Goal: Information Seeking & Learning: Learn about a topic

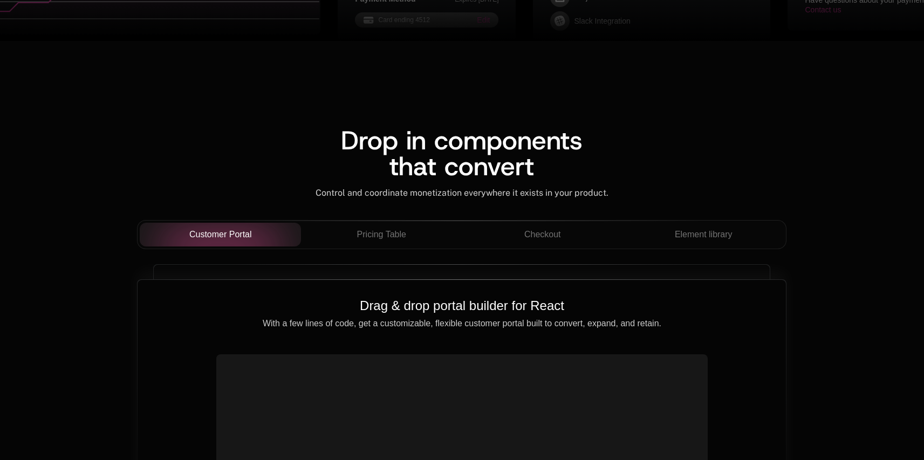
scroll to position [1001, 0]
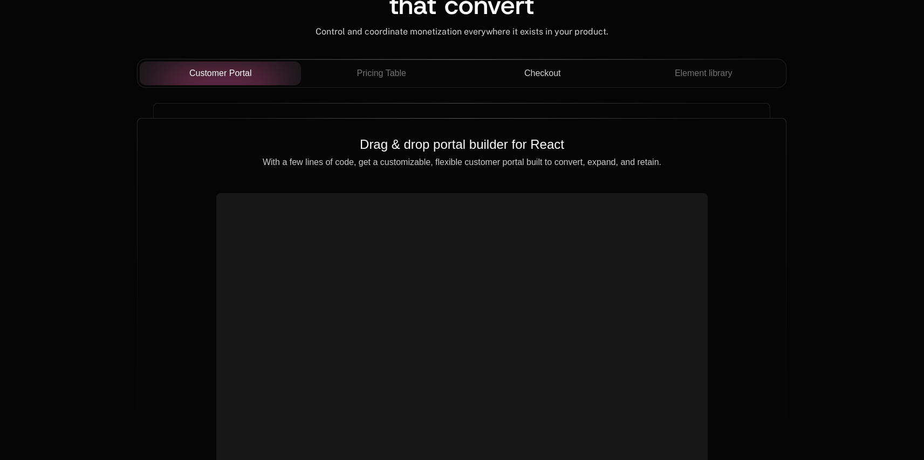
click at [561, 71] on div "Checkout" at bounding box center [542, 73] width 144 height 13
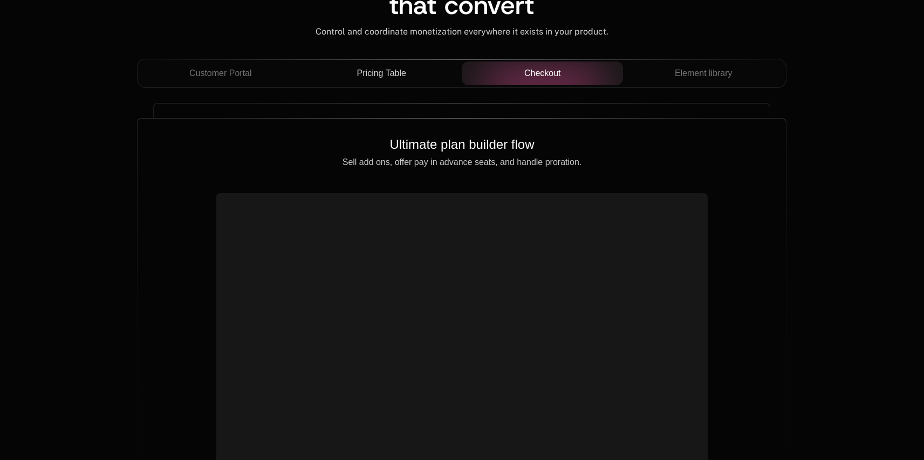
click at [422, 84] on button "Pricing Table" at bounding box center [381, 73] width 161 height 24
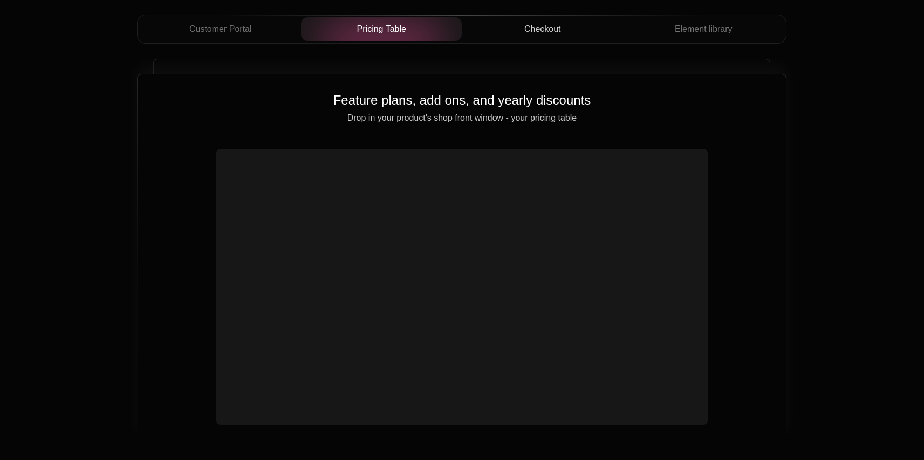
scroll to position [1046, 0]
click at [553, 37] on button "Checkout" at bounding box center [542, 29] width 161 height 24
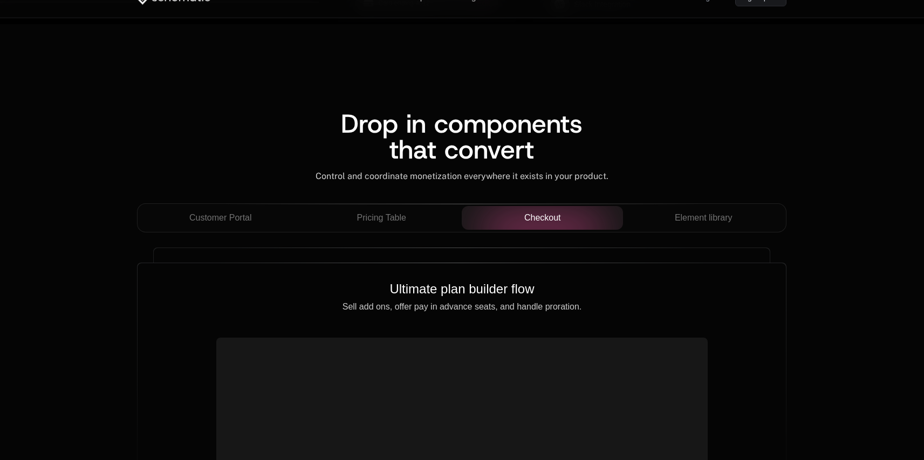
scroll to position [847, 0]
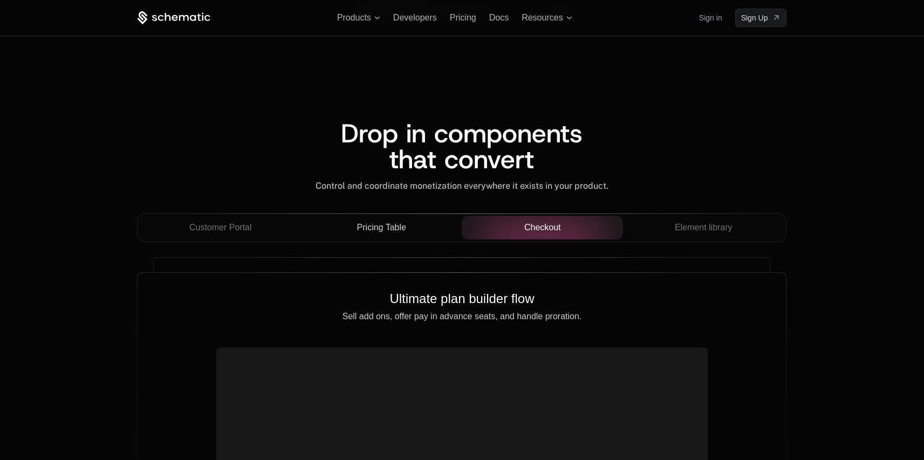
click at [406, 231] on div "Pricing Table" at bounding box center [382, 227] width 144 height 13
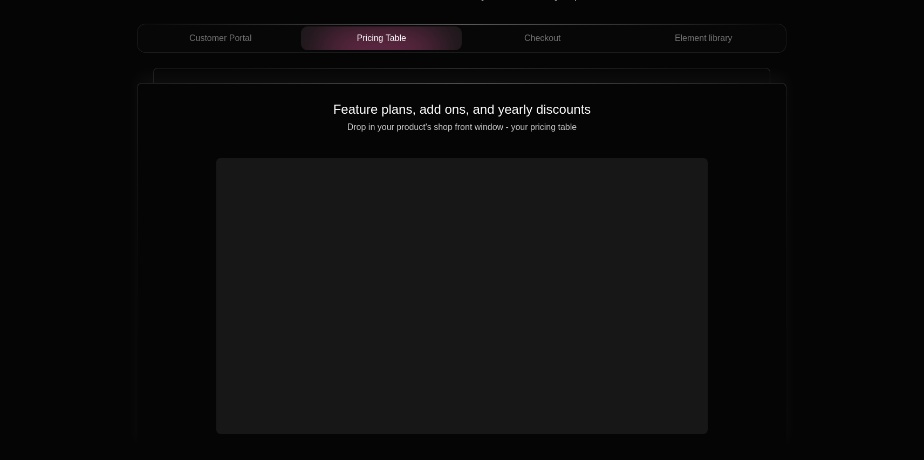
scroll to position [1038, 0]
click at [257, 45] on button "Customer Portal" at bounding box center [220, 37] width 161 height 24
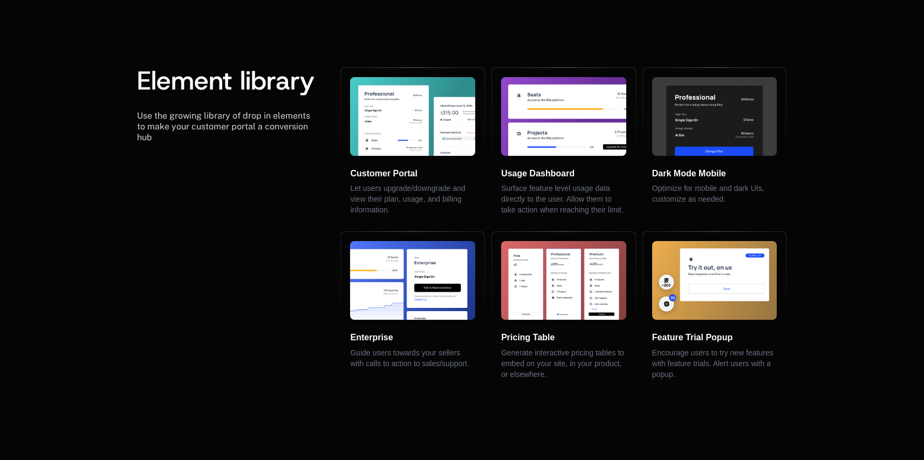
scroll to position [2246, 0]
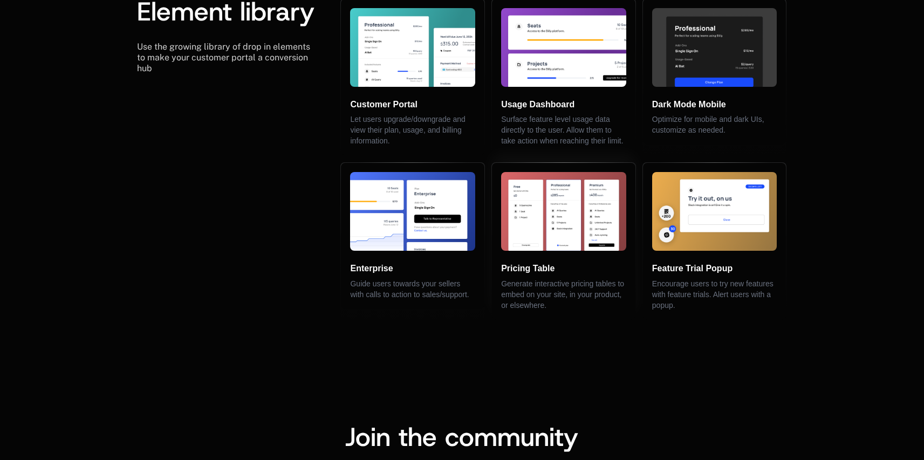
click at [501, 265] on div "Pricing Table Generate interactive pricing tables to embed on your site, in you…" at bounding box center [563, 241] width 142 height 156
click at [506, 264] on span "Pricing Table" at bounding box center [527, 268] width 53 height 9
click at [524, 244] on div "Pricing Table Generate interactive pricing tables to embed on your site, in you…" at bounding box center [563, 241] width 142 height 156
click at [527, 236] on img at bounding box center [563, 211] width 125 height 79
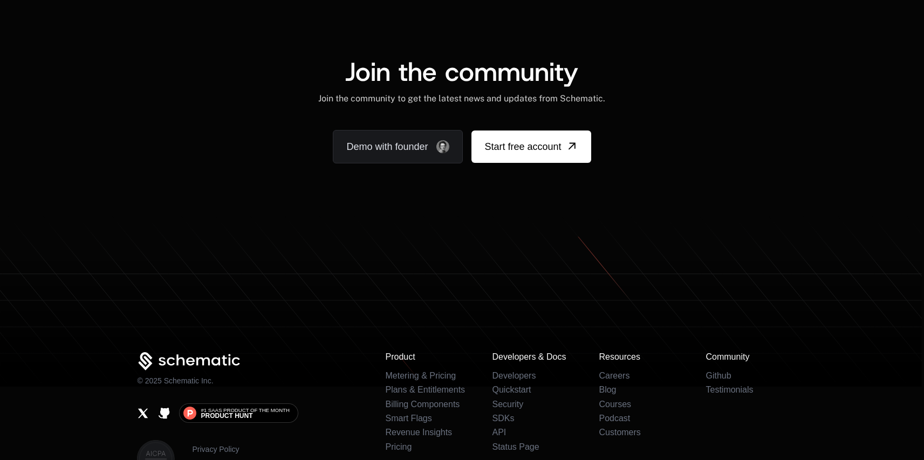
scroll to position [2679, 0]
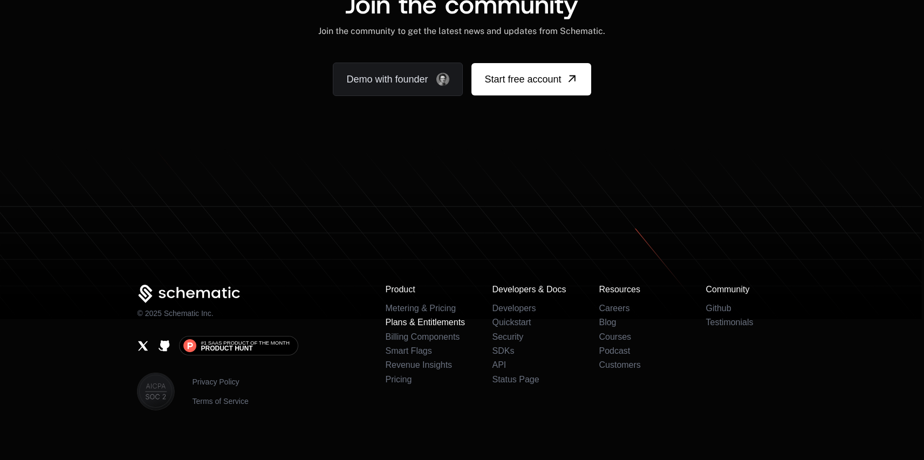
click at [422, 318] on link "Plans & Entitlements" at bounding box center [425, 322] width 80 height 9
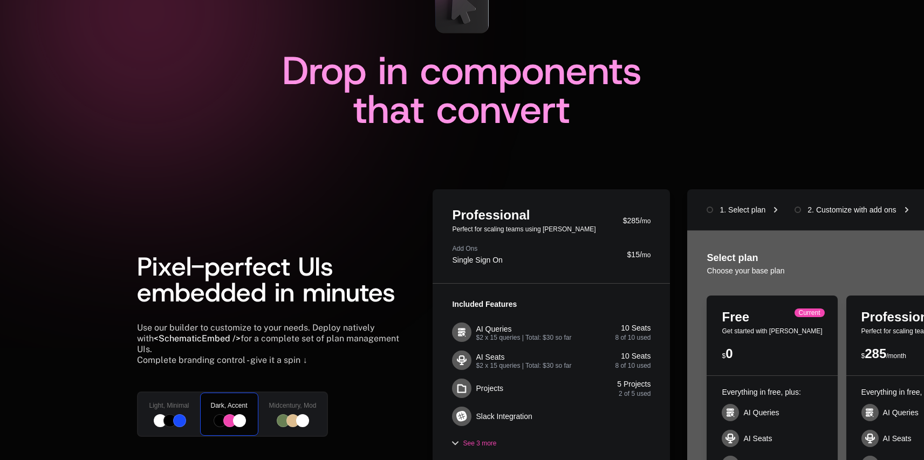
scroll to position [323, 0]
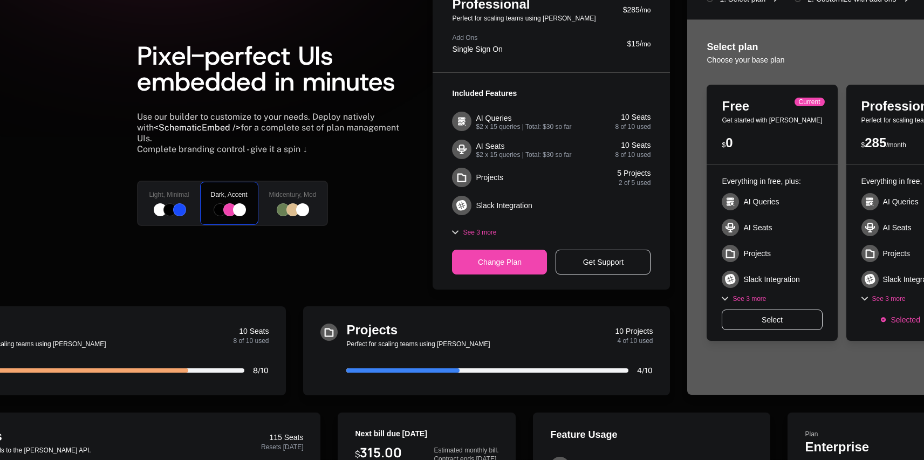
click at [523, 269] on div "Change Plan" at bounding box center [499, 262] width 95 height 25
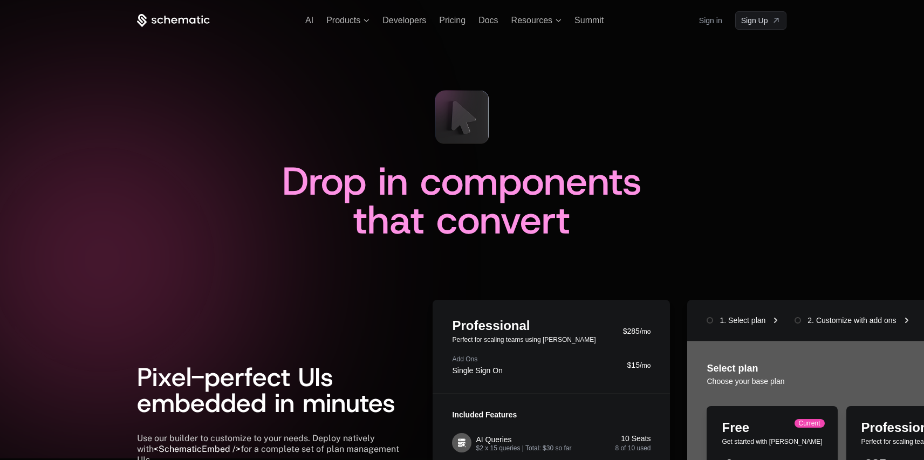
scroll to position [0, 0]
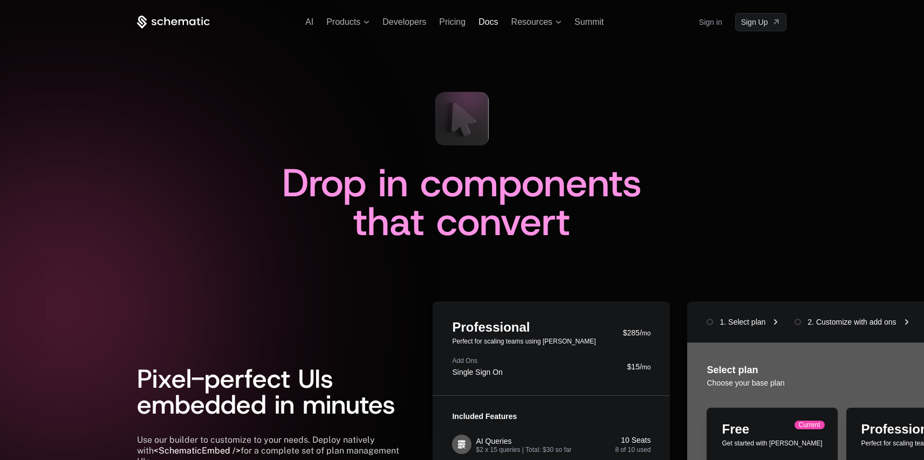
click at [496, 26] on span "Docs" at bounding box center [487, 21] width 19 height 9
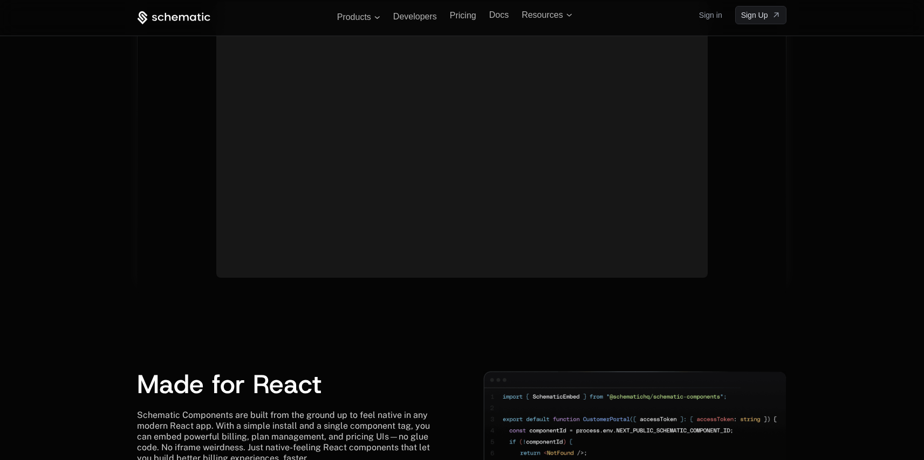
scroll to position [973, 0]
